Goal: Obtain resource: Download file/media

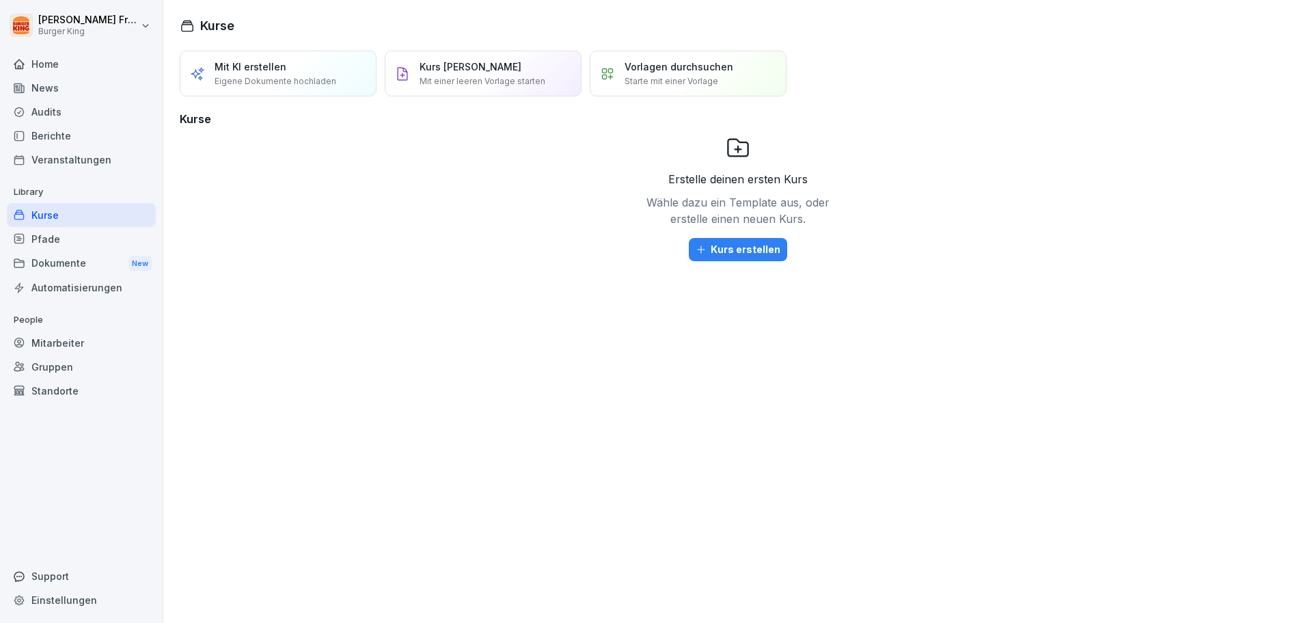
click at [52, 89] on div "News" at bounding box center [81, 88] width 149 height 24
click at [44, 87] on div "News" at bounding box center [81, 88] width 149 height 24
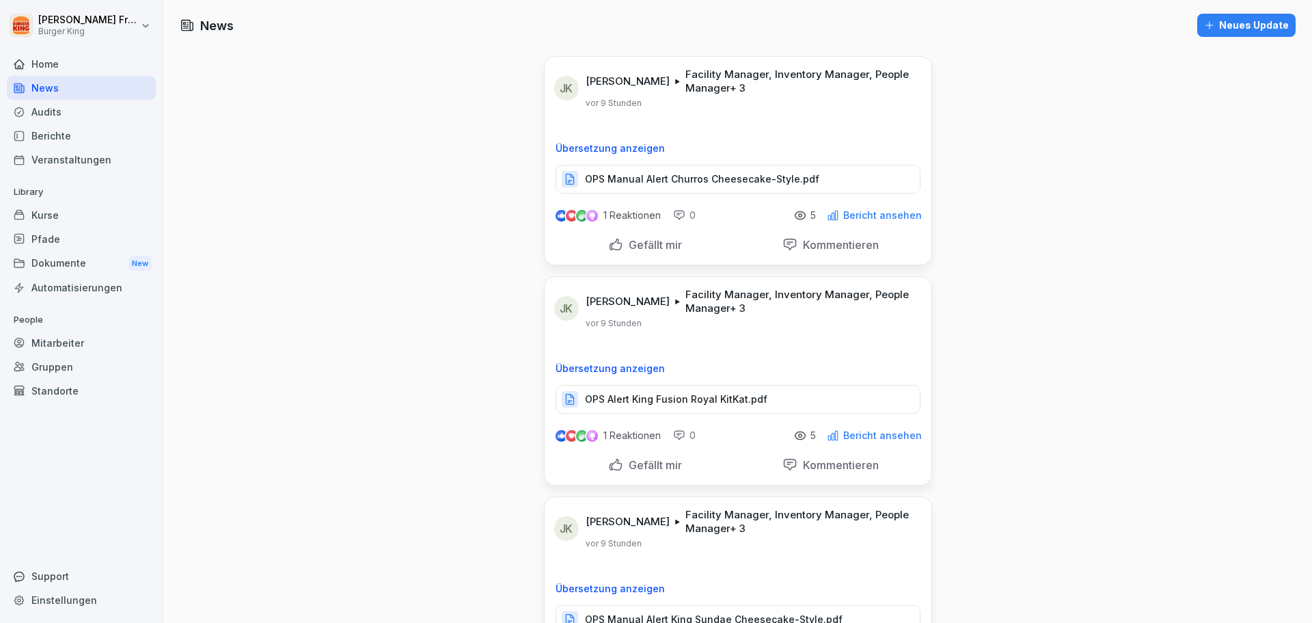
scroll to position [68, 0]
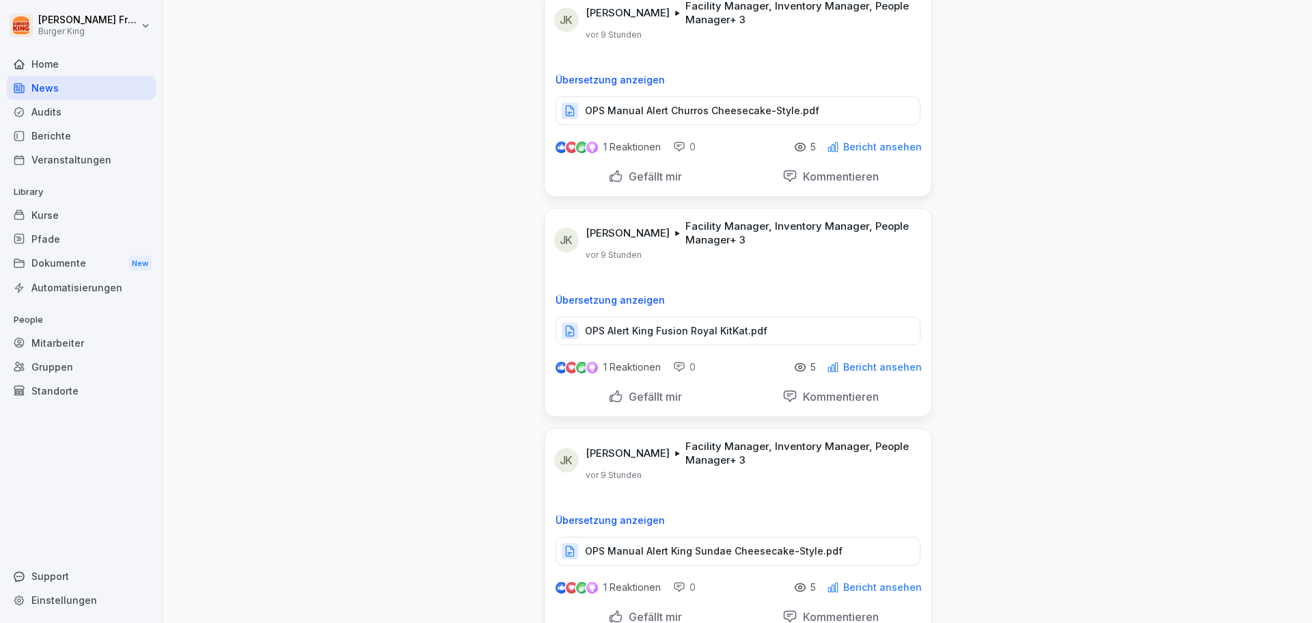
click at [776, 113] on p "OPS Manual Alert Churros Cheesecake-Style.pdf" at bounding box center [702, 111] width 234 height 14
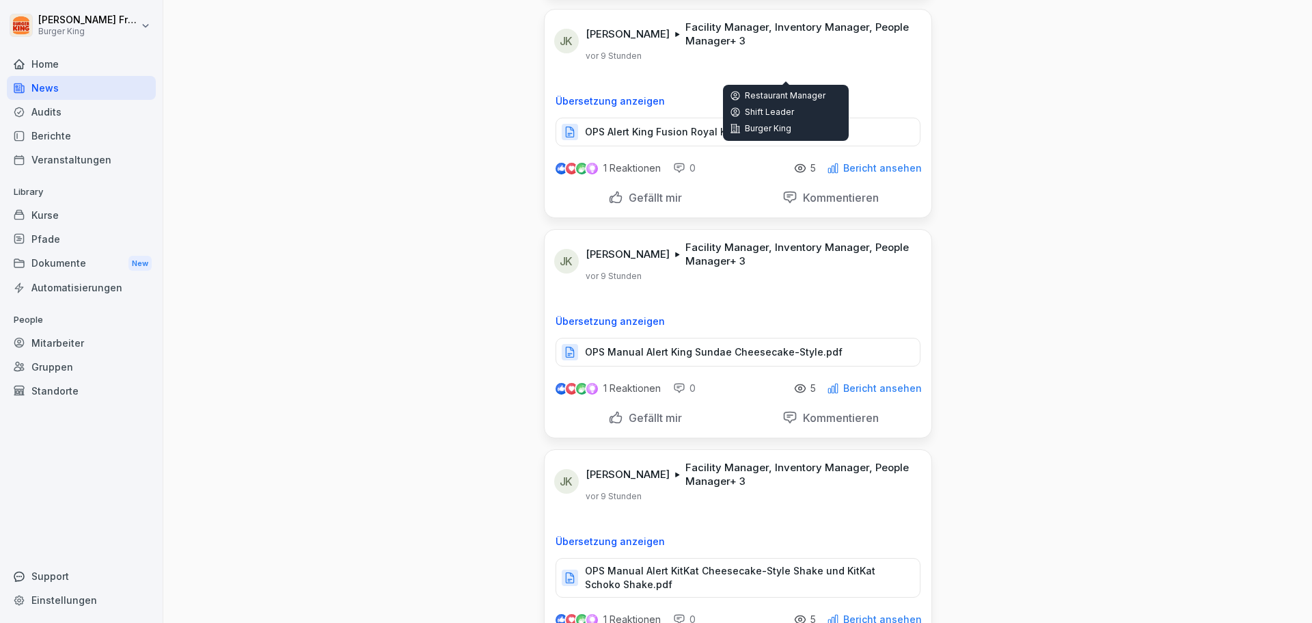
scroll to position [273, 0]
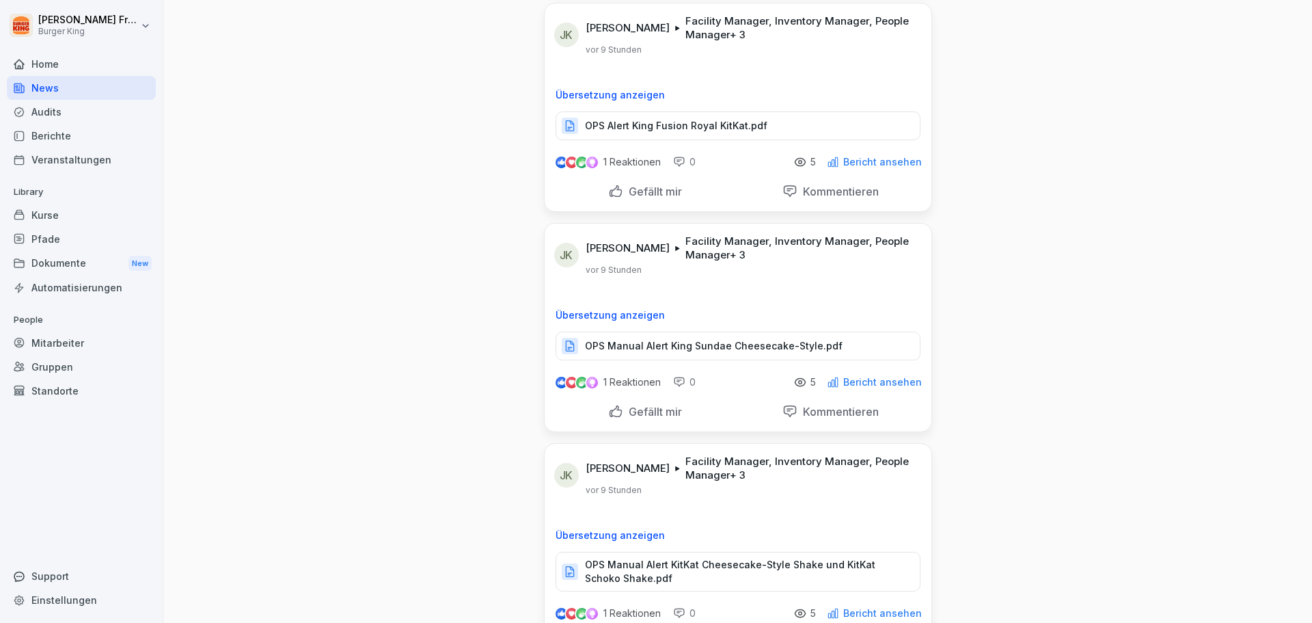
click at [737, 126] on p "OPS Alert King Fusion Royal KitKat.pdf" at bounding box center [676, 126] width 182 height 14
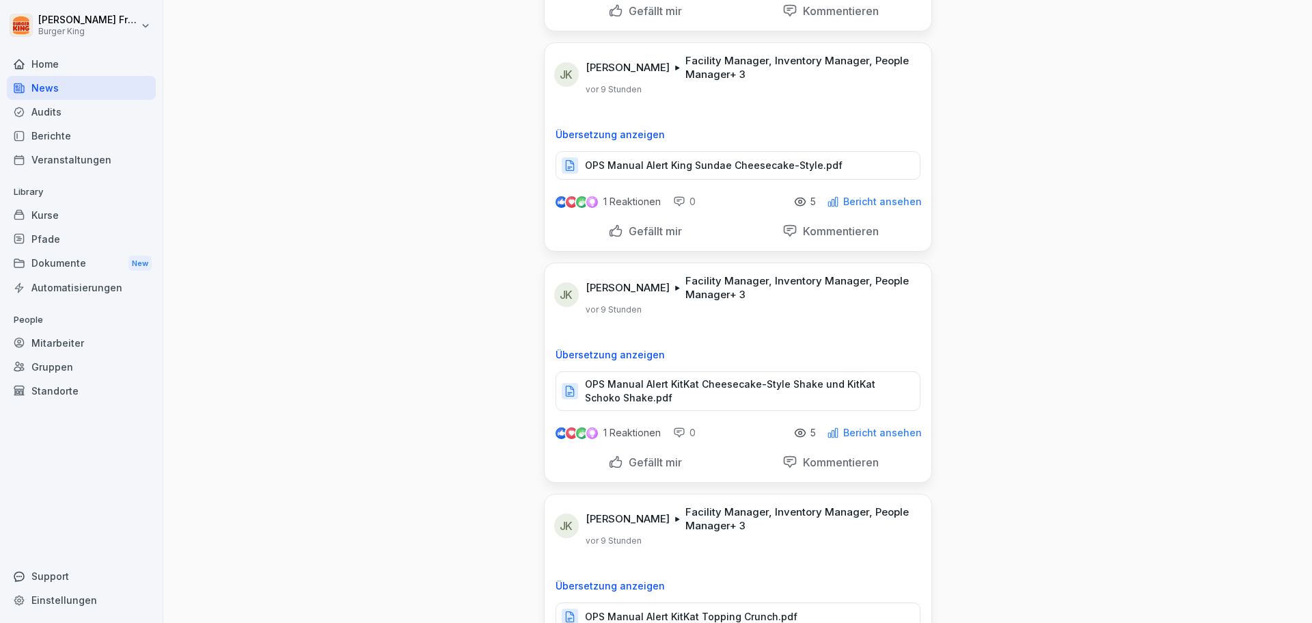
scroll to position [478, 0]
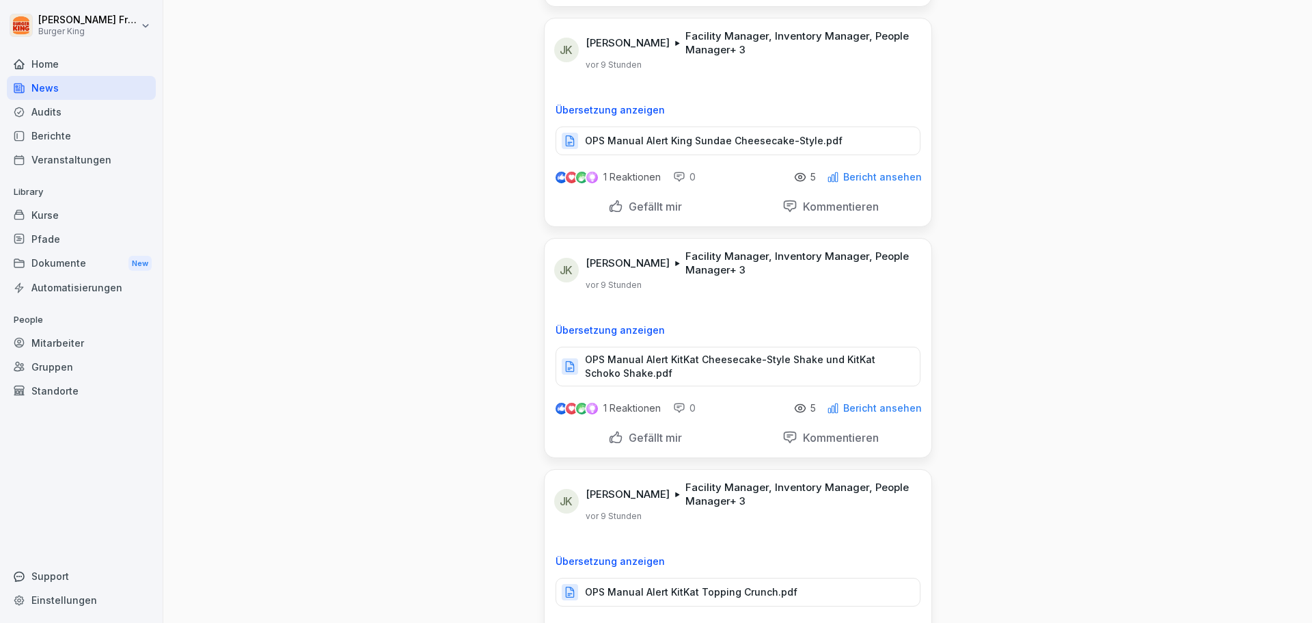
click at [688, 141] on p "OPS Manual Alert King Sundae Cheesecake-Style.pdf" at bounding box center [714, 141] width 258 height 14
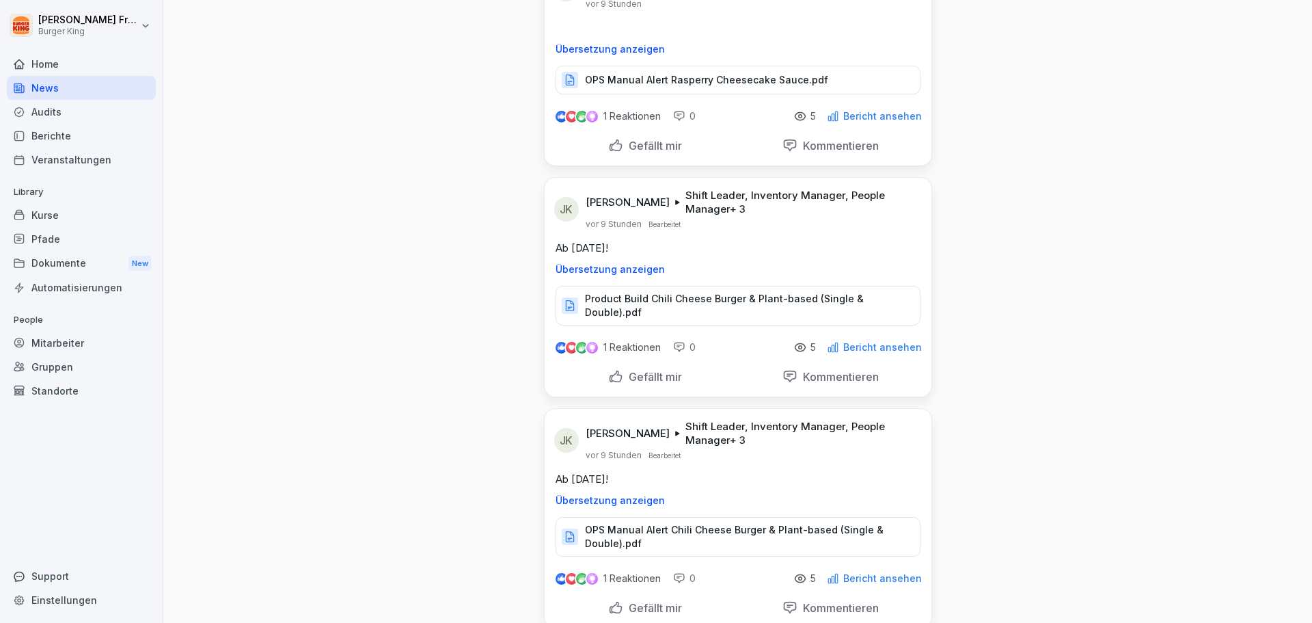
scroll to position [1435, 0]
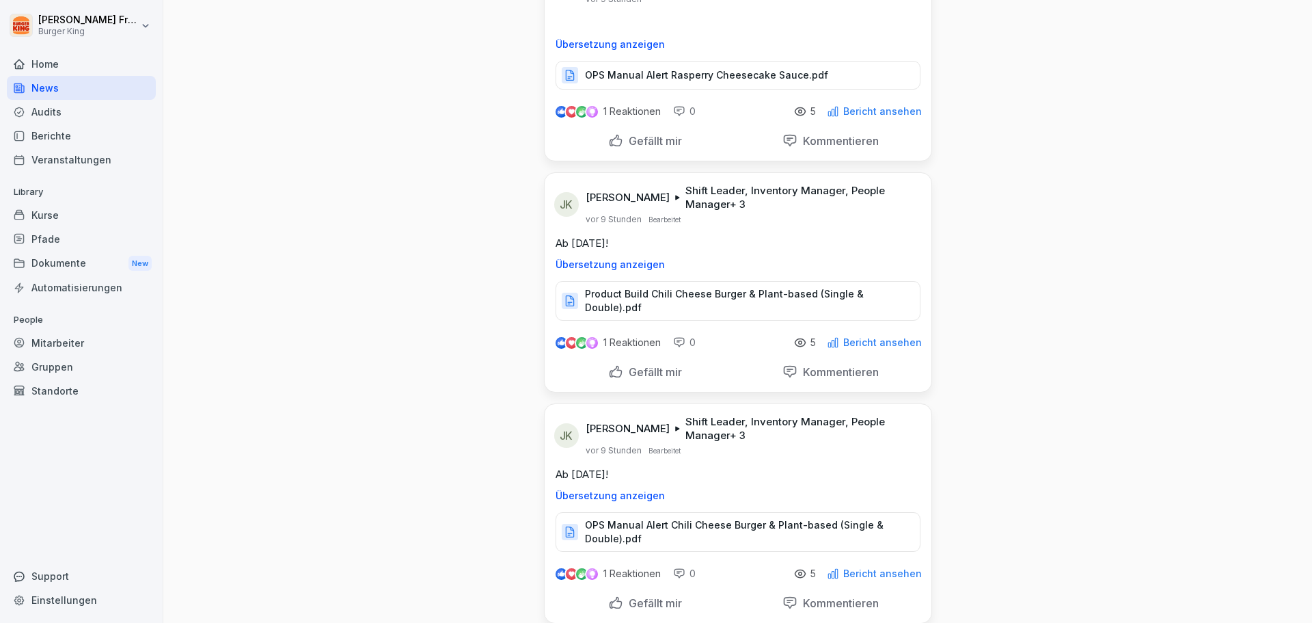
click at [802, 297] on p "Product Build Chili Cheese Burger & Plant-based (Single & Double).pdf" at bounding box center [745, 300] width 321 height 27
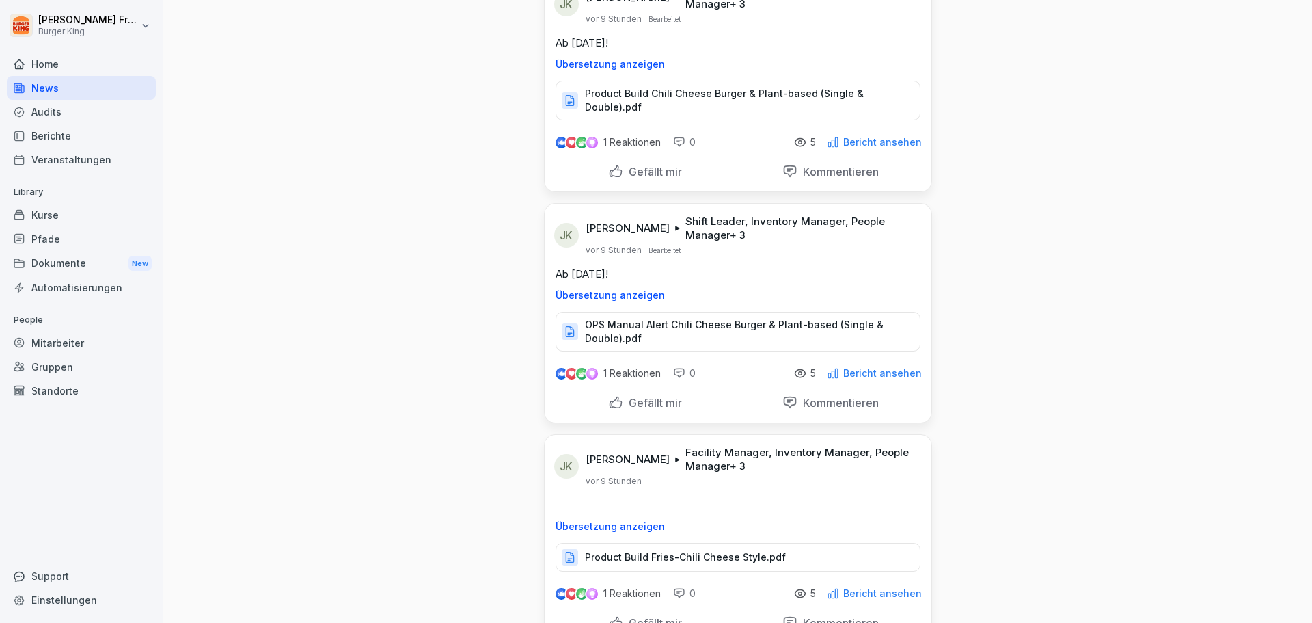
scroll to position [1709, 0]
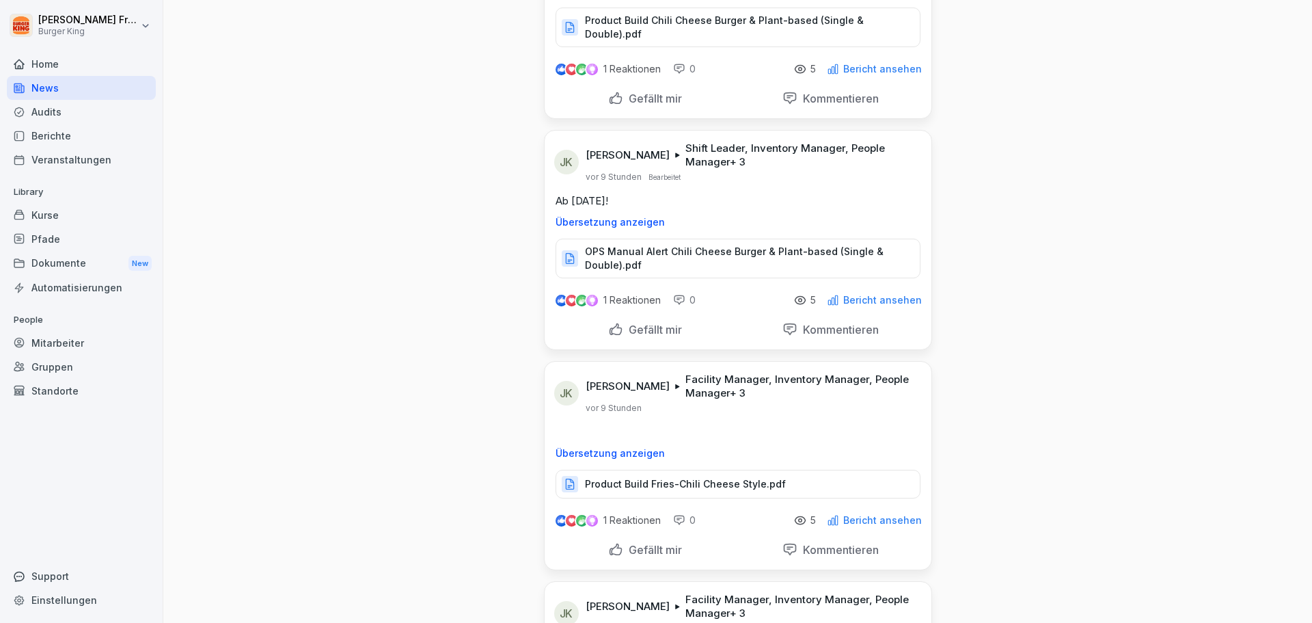
click at [743, 245] on p "OPS Manual Alert Chili Cheese Burger & Plant-based (Single & Double).pdf" at bounding box center [745, 258] width 321 height 27
click at [860, 295] on div "Bericht ansehen" at bounding box center [874, 300] width 95 height 12
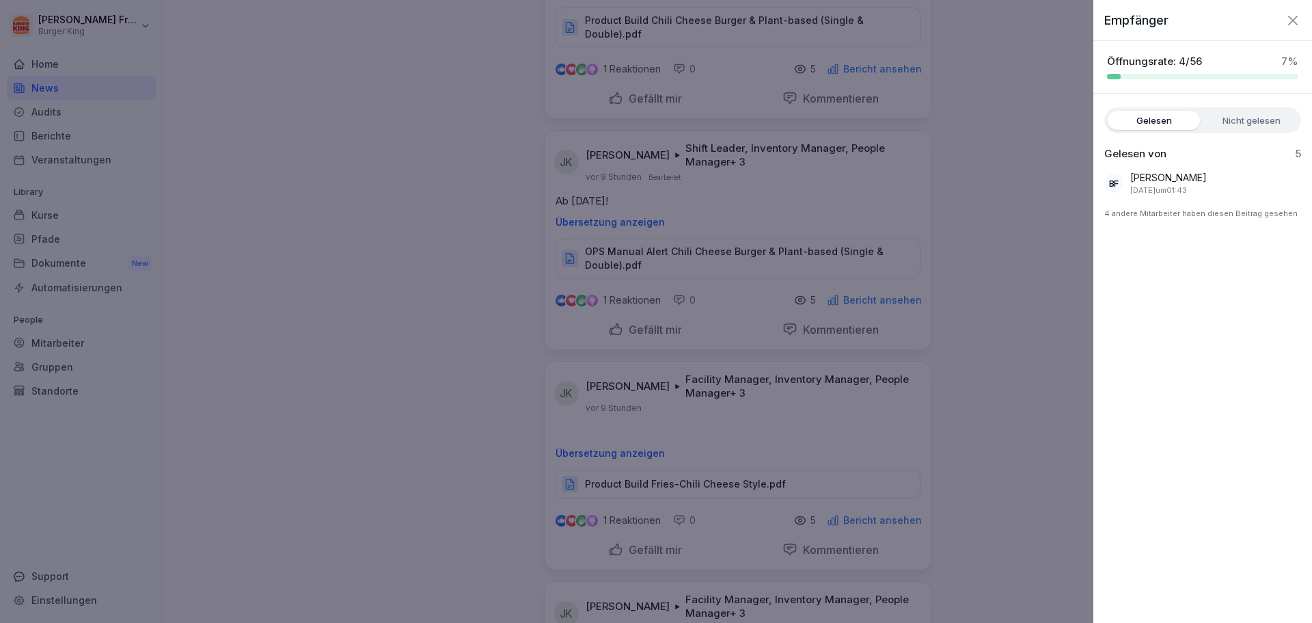
click at [866, 286] on div at bounding box center [656, 311] width 1312 height 623
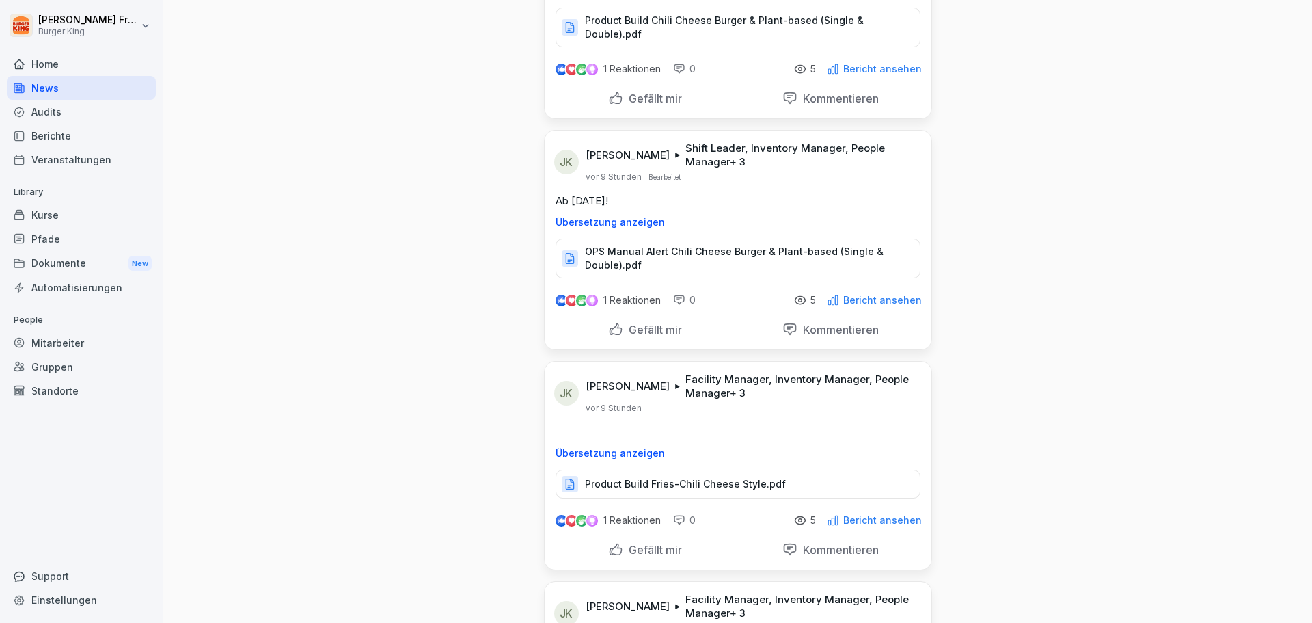
click at [865, 295] on p "Bericht ansehen" at bounding box center [882, 300] width 79 height 11
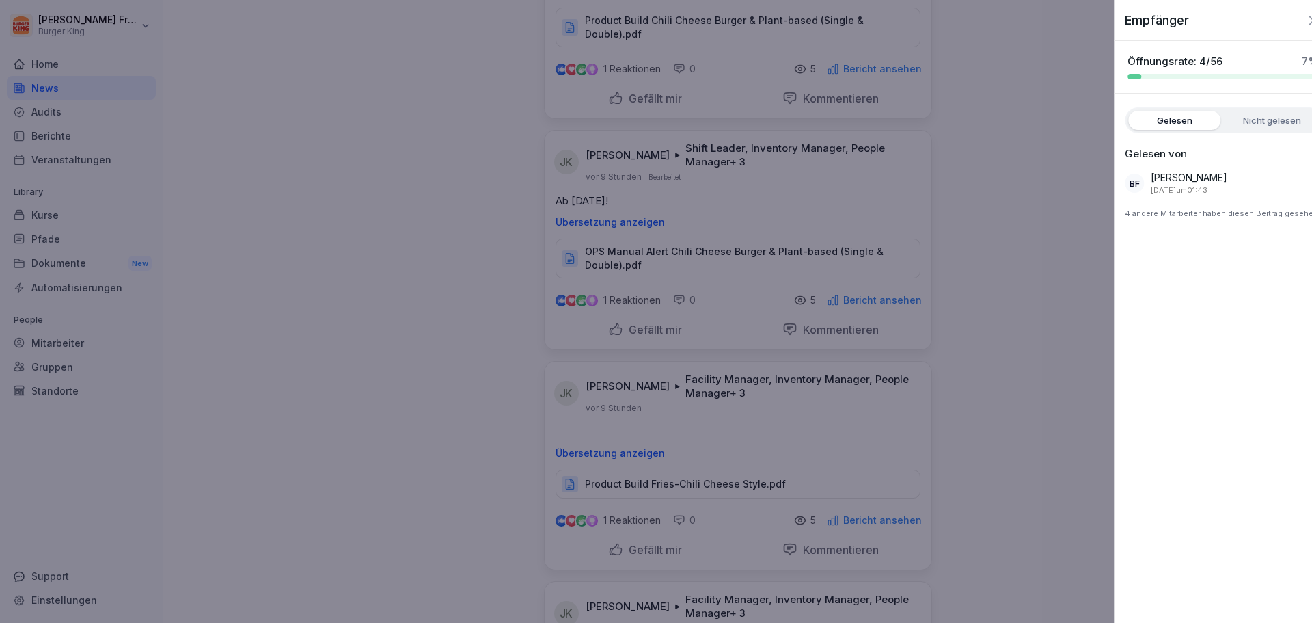
click at [865, 290] on div at bounding box center [656, 311] width 1312 height 623
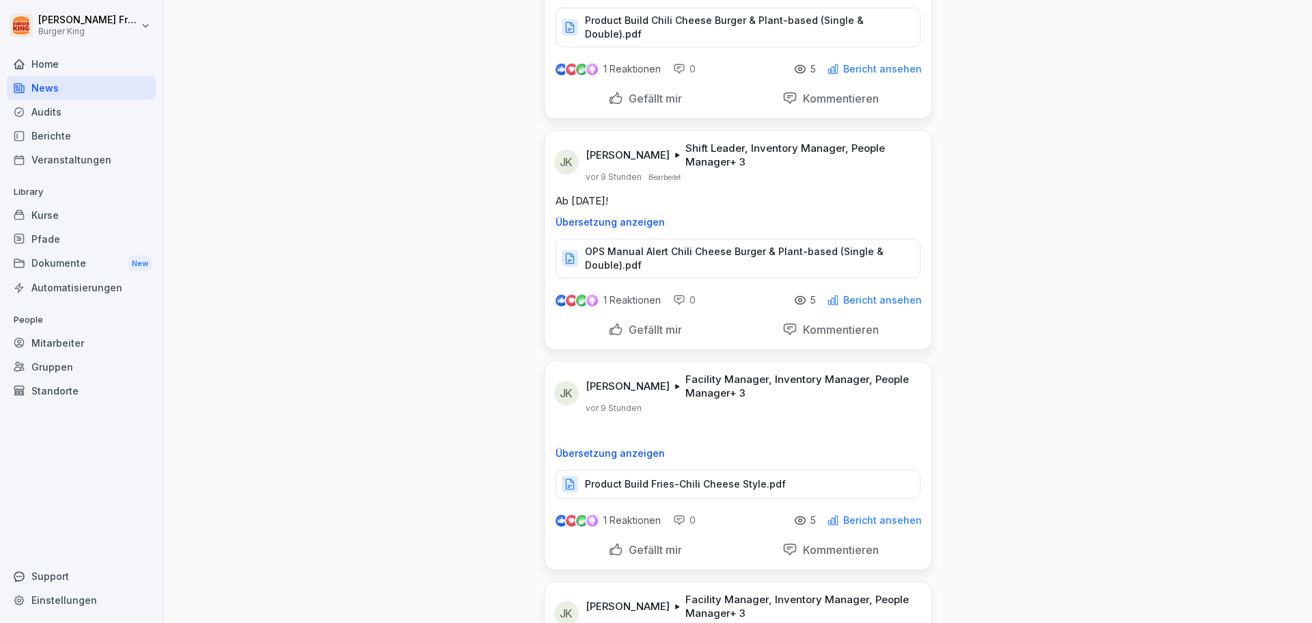
click at [865, 295] on p "Bericht ansehen" at bounding box center [882, 300] width 79 height 11
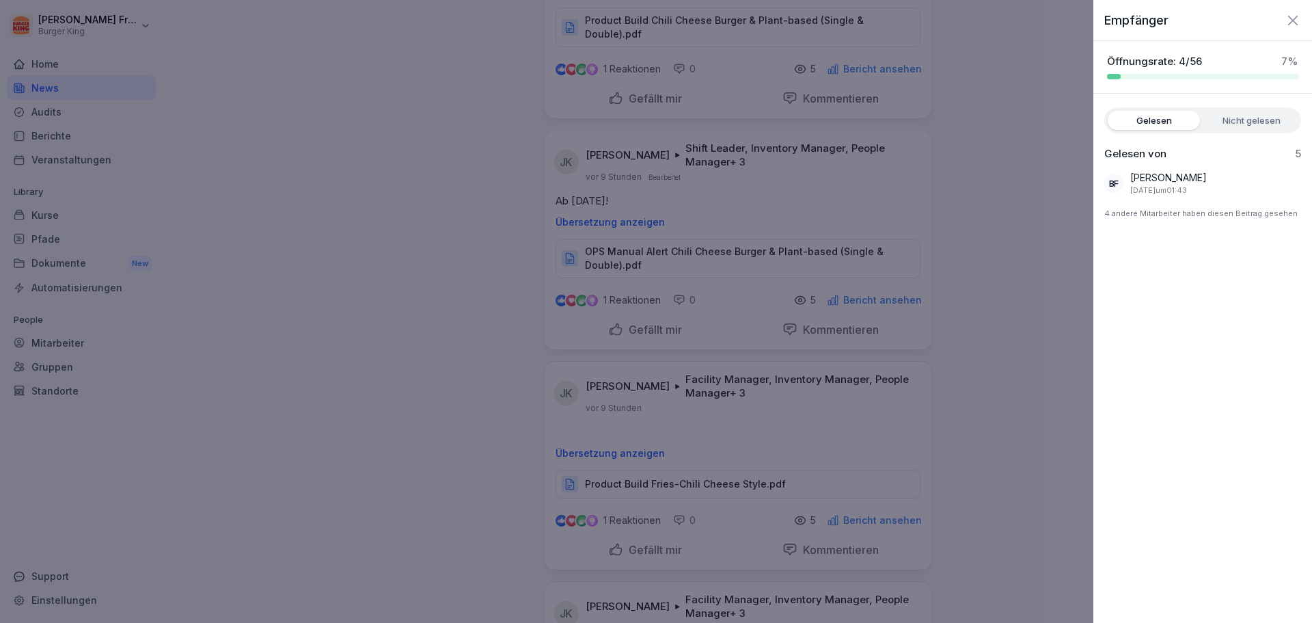
click at [869, 286] on div at bounding box center [656, 311] width 1312 height 623
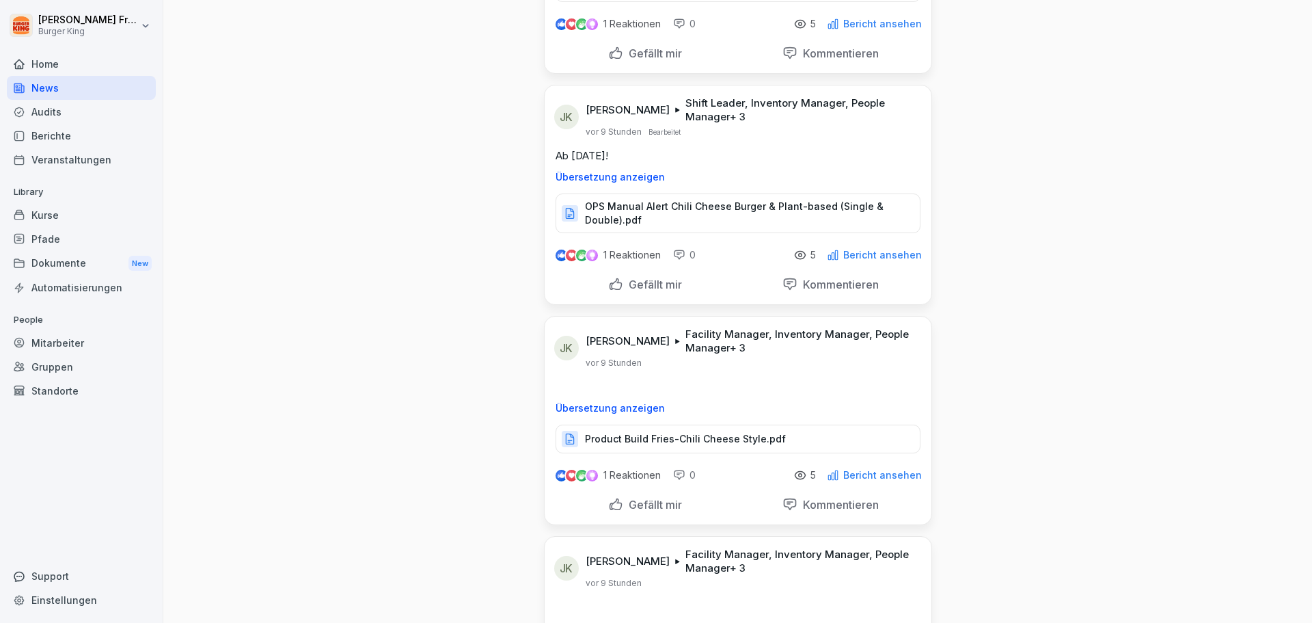
scroll to position [1777, 0]
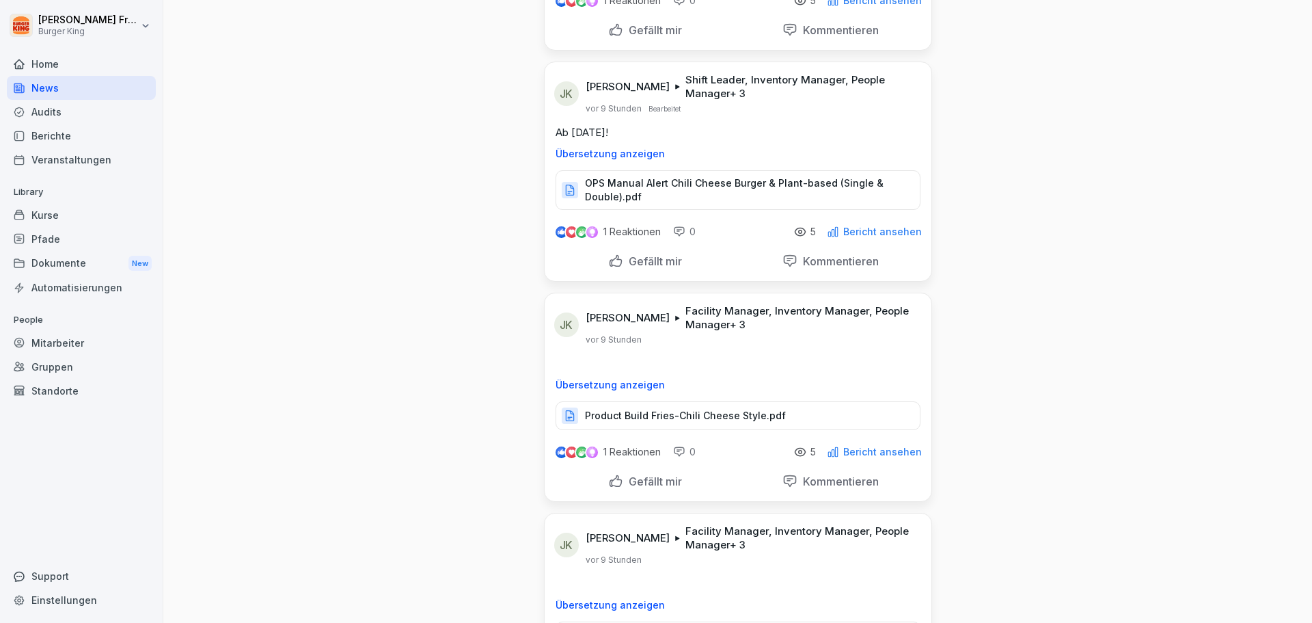
click at [704, 409] on p "Product Build Fries-Chili Cheese Style.pdf" at bounding box center [685, 416] width 201 height 14
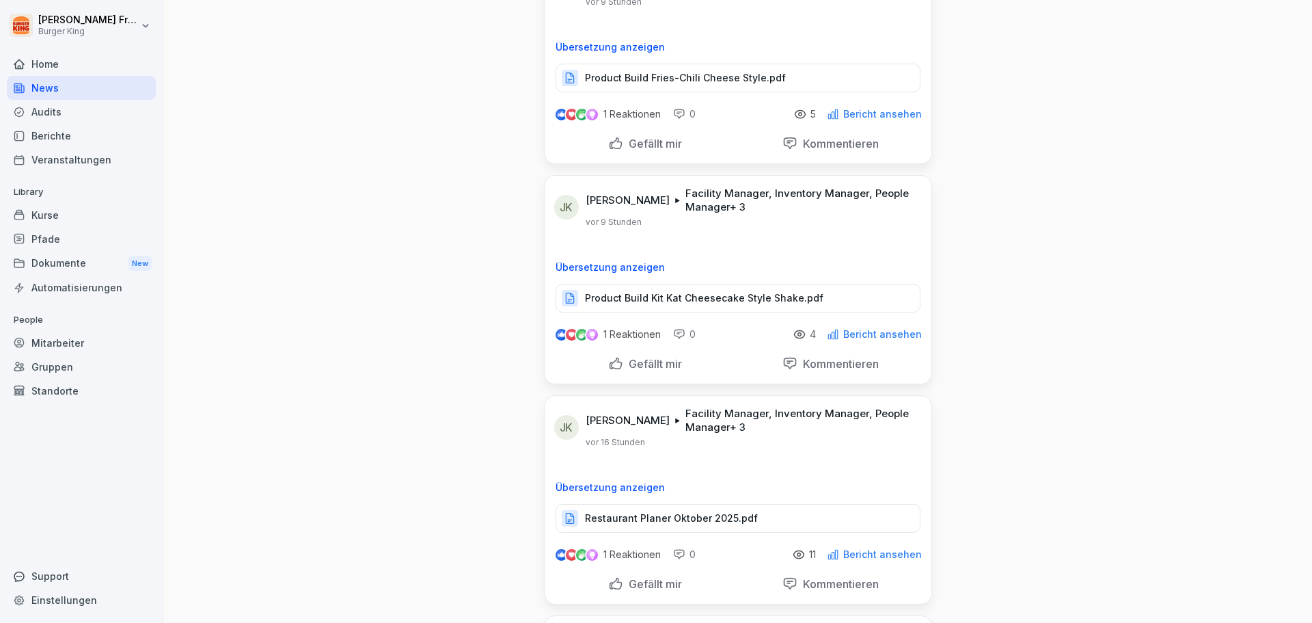
scroll to position [2119, 0]
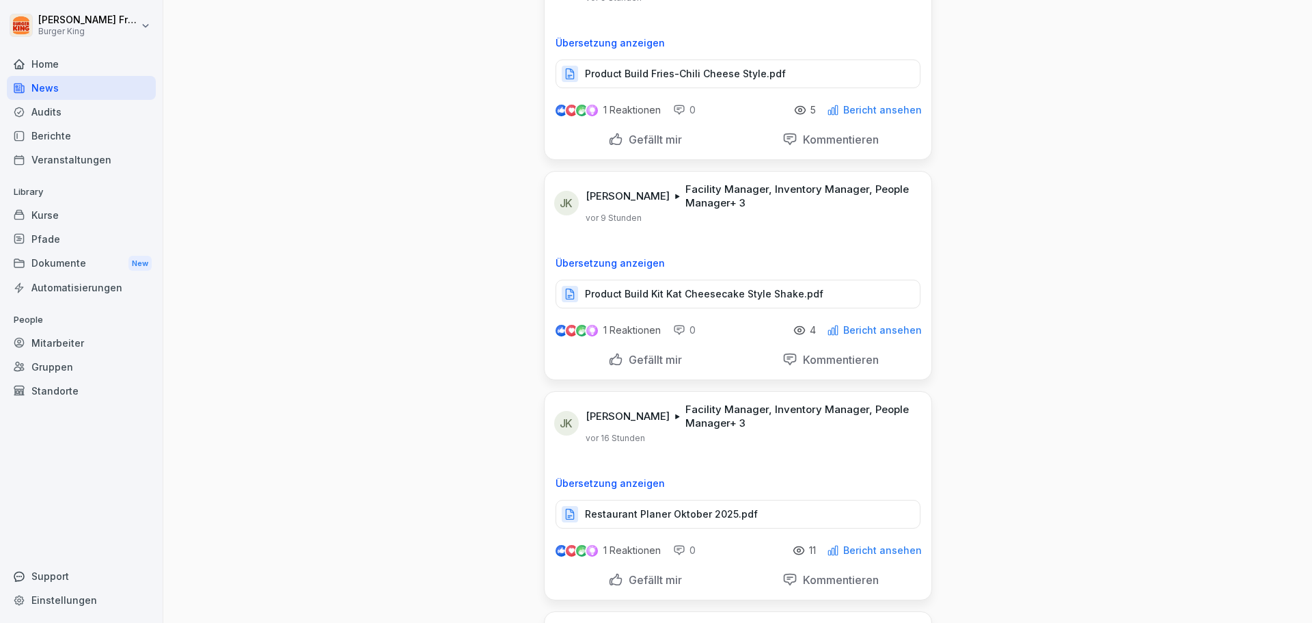
click at [654, 287] on p "Product Build Kit Kat Cheesecake Style Shake.pdf" at bounding box center [704, 294] width 239 height 14
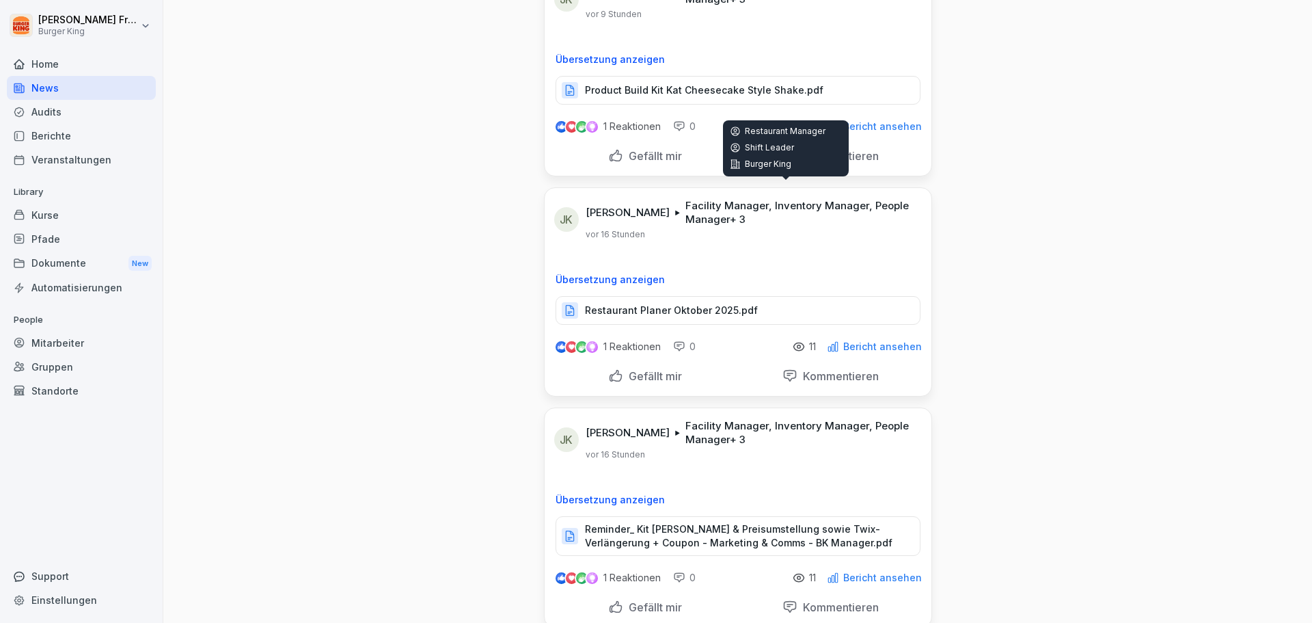
scroll to position [2324, 0]
click at [672, 302] on p "Restaurant Planer Oktober 2025.pdf" at bounding box center [671, 309] width 173 height 14
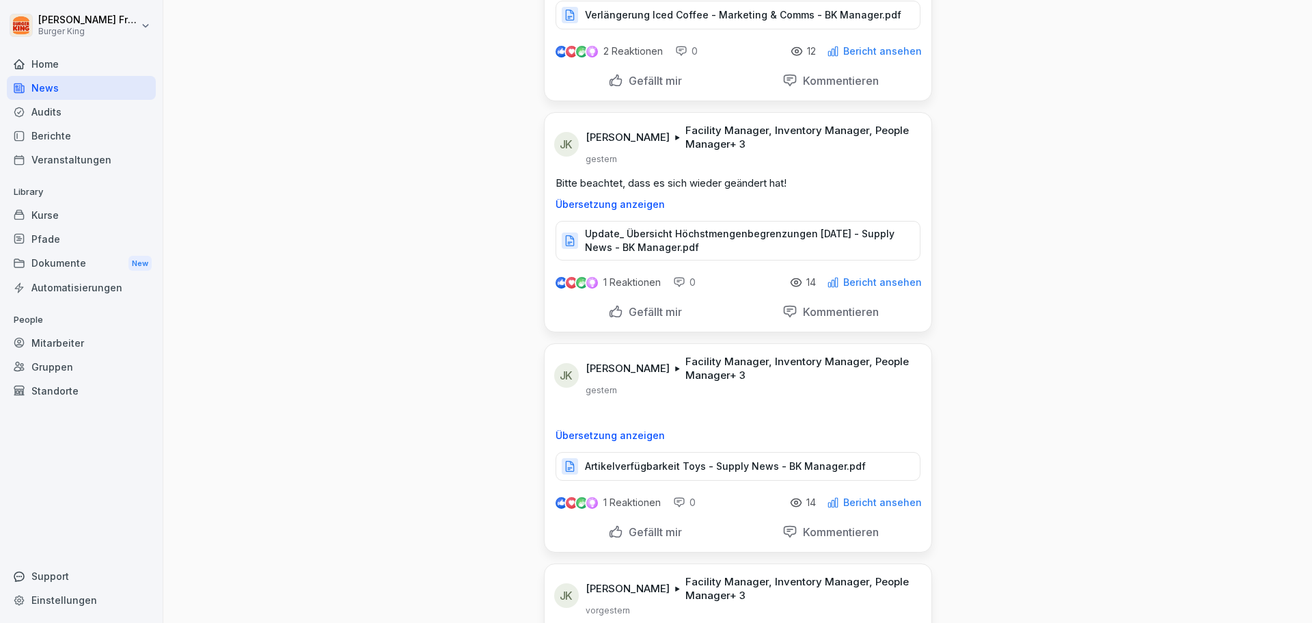
scroll to position [3212, 0]
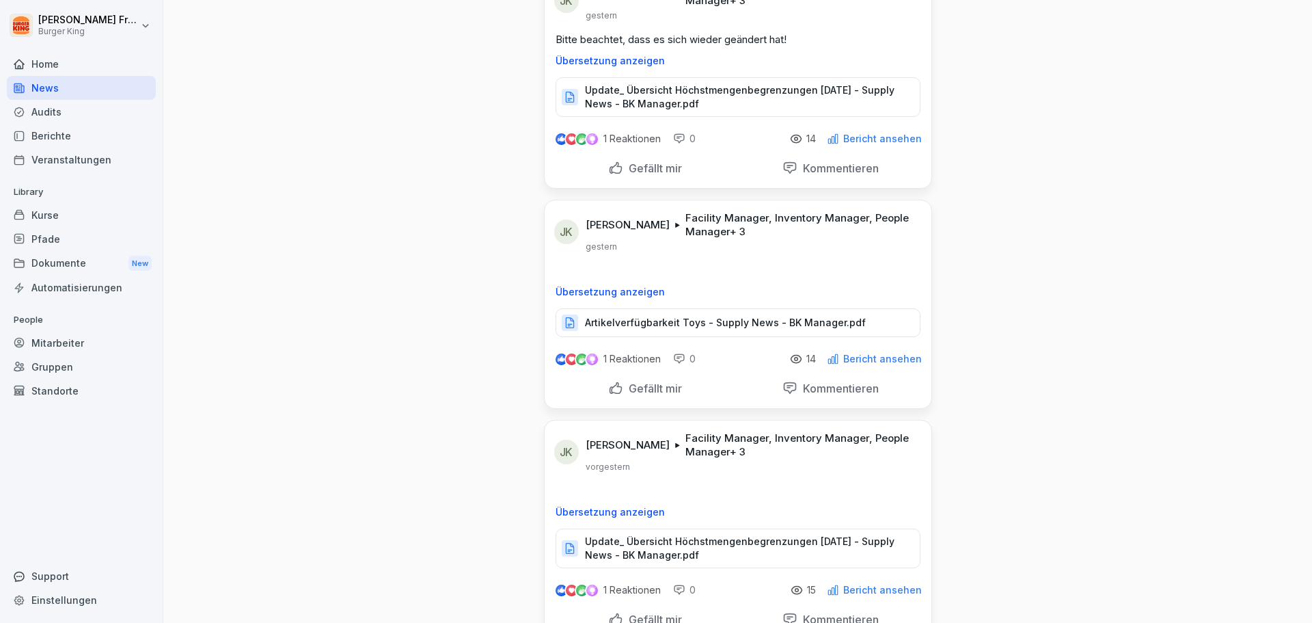
click at [717, 318] on div "Artikelverfügbarkeit Toys - Supply News - BK Manager.pdf" at bounding box center [738, 322] width 365 height 29
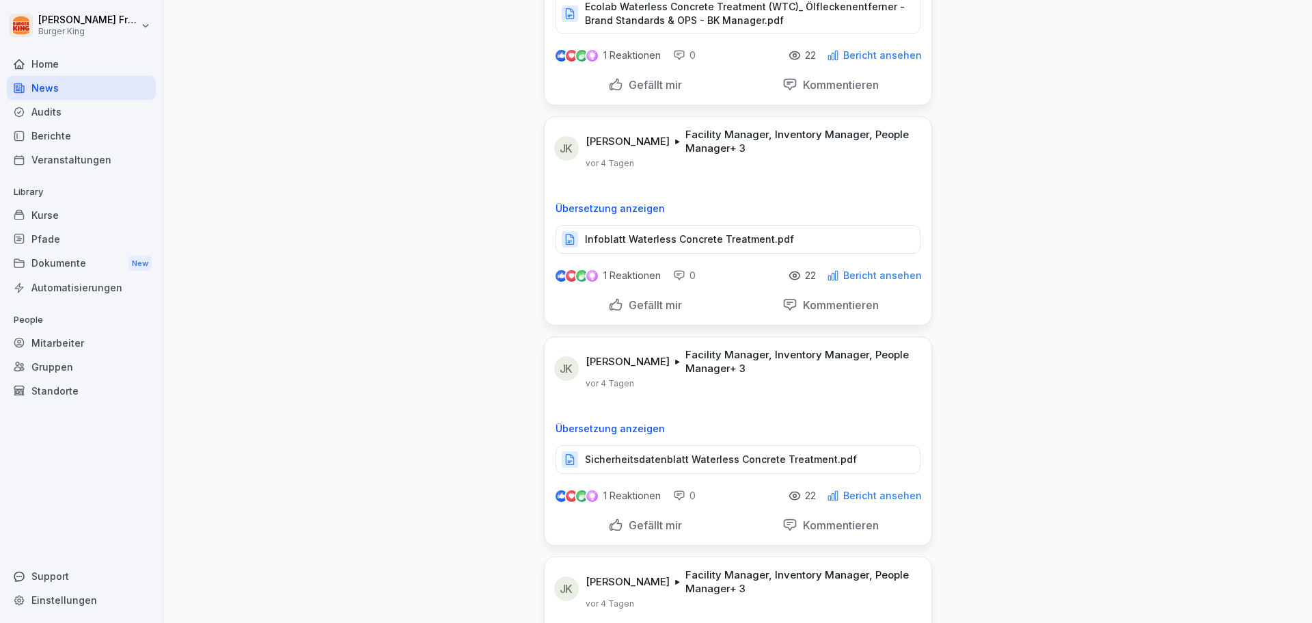
scroll to position [4511, 0]
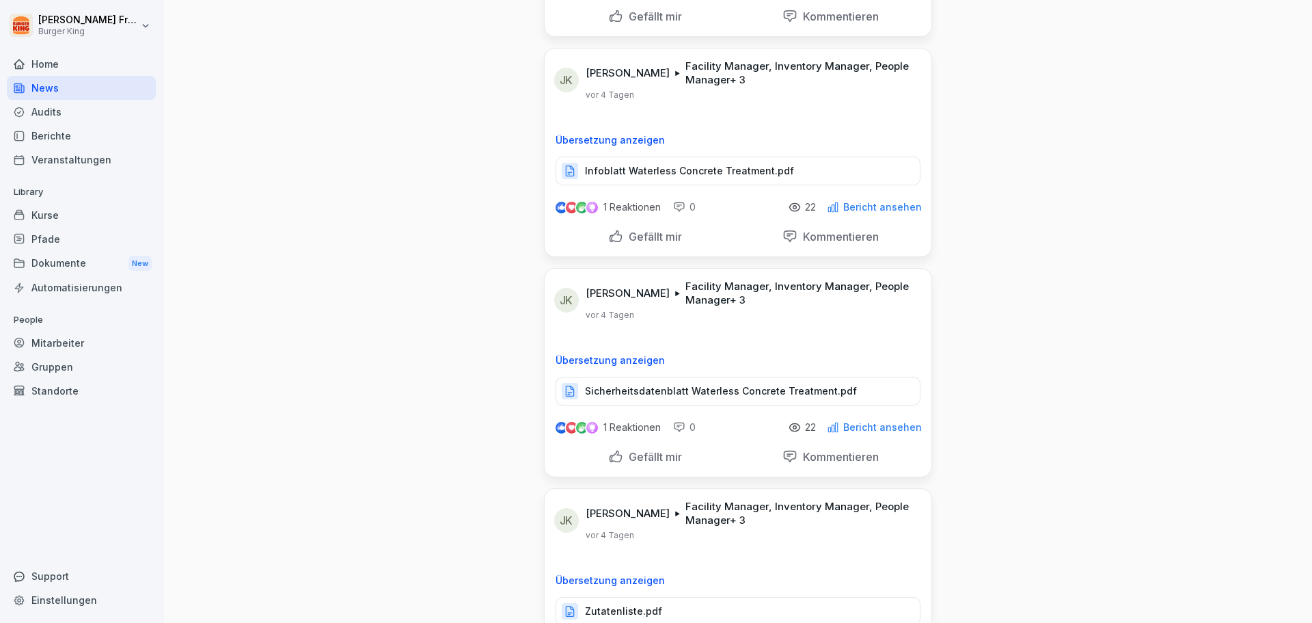
click at [675, 164] on p "Infoblatt Waterless Concrete Treatment.pdf" at bounding box center [689, 171] width 209 height 14
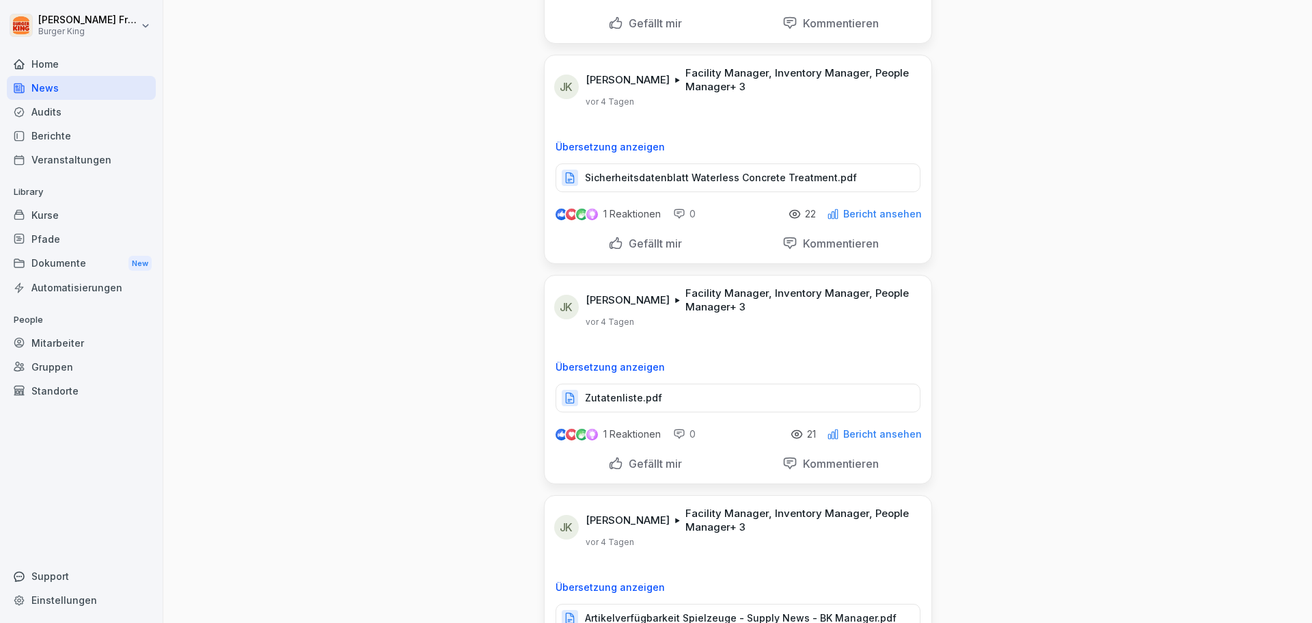
scroll to position [4852, 0]
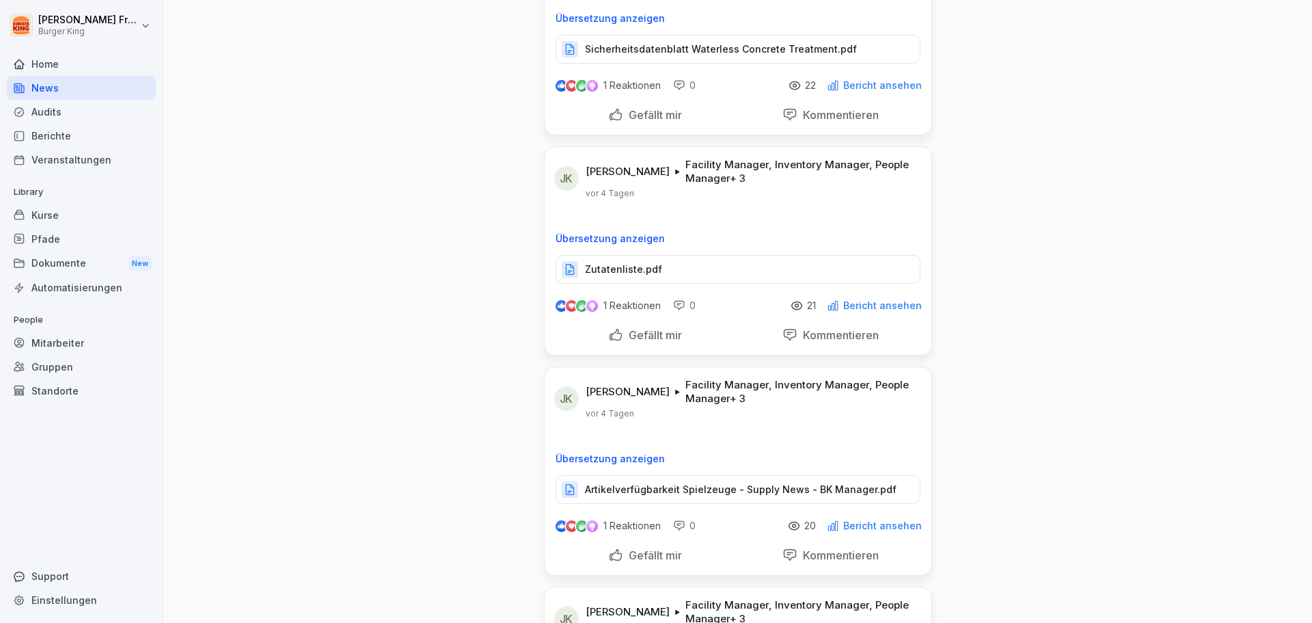
click at [609, 262] on p "Zutatenliste.pdf" at bounding box center [623, 269] width 77 height 14
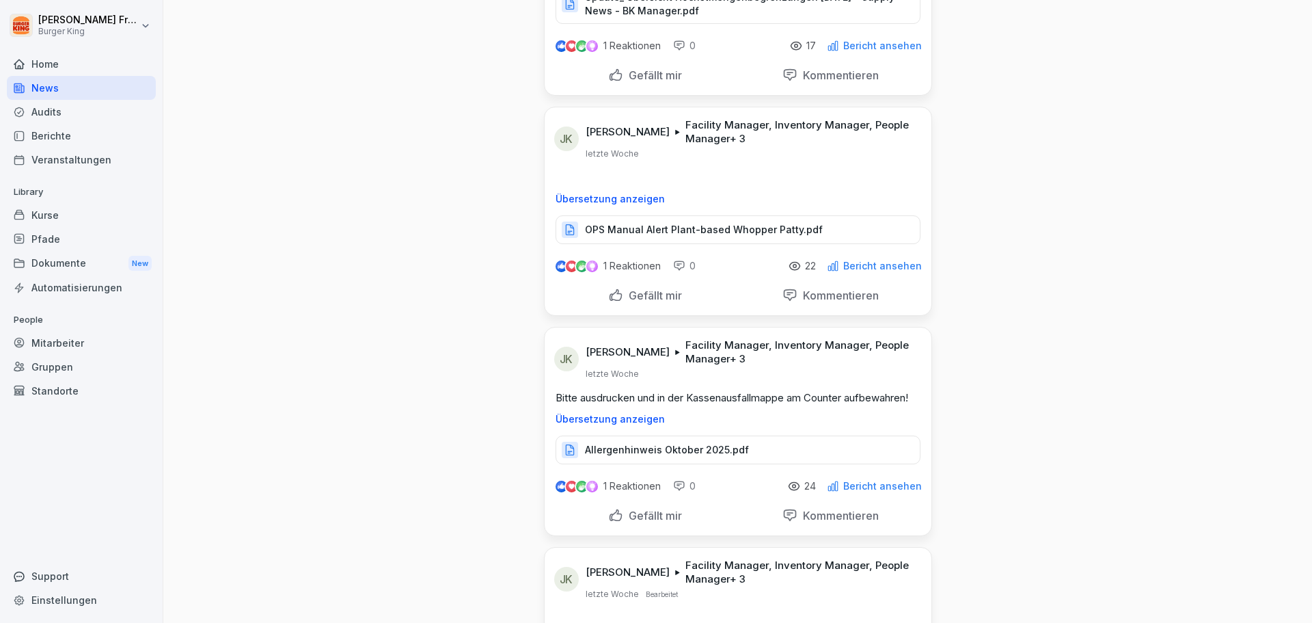
scroll to position [6082, 0]
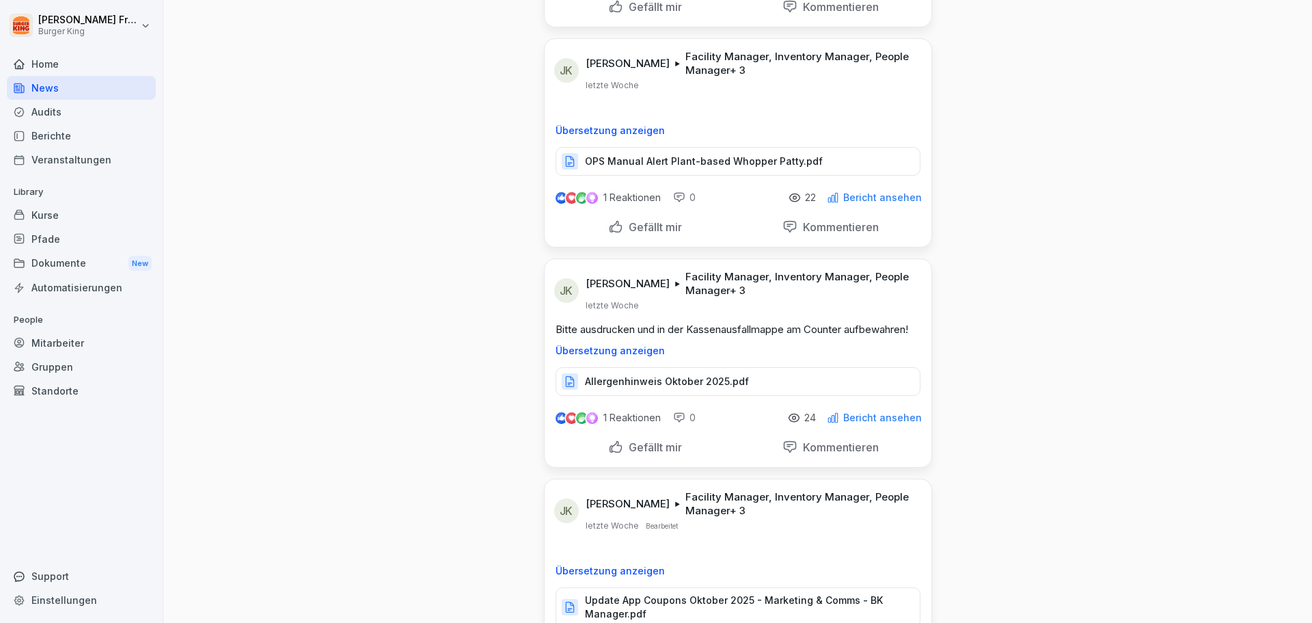
click at [640, 154] on p "OPS Manual Alert Plant-based Whopper Patty.pdf" at bounding box center [704, 161] width 238 height 14
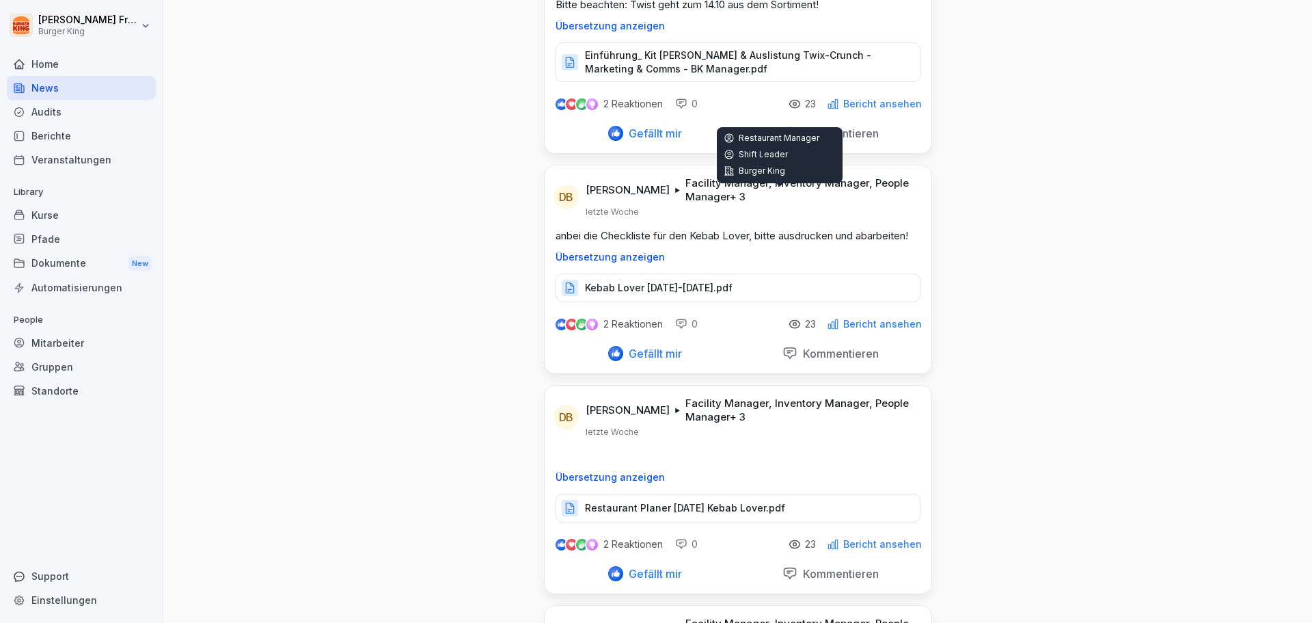
scroll to position [8201, 0]
